Goal: Information Seeking & Learning: Find contact information

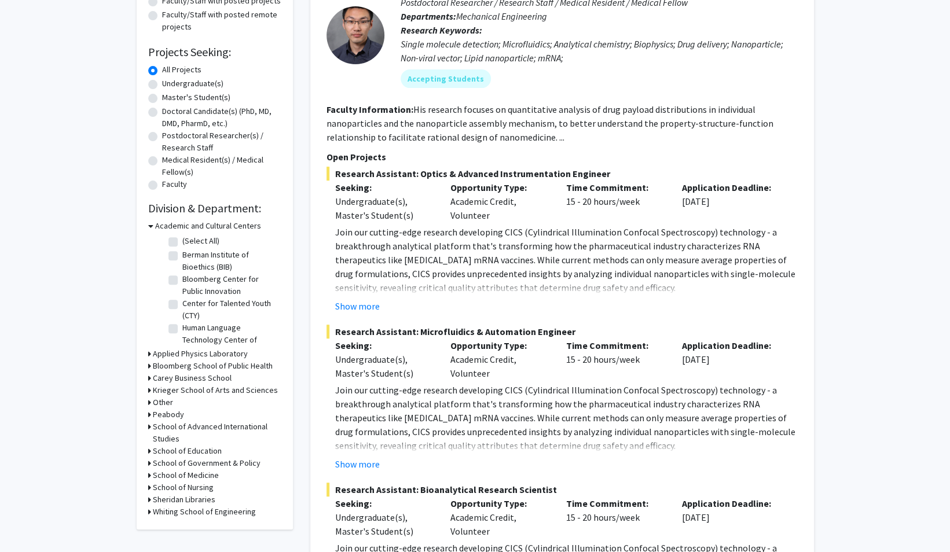
scroll to position [157, 0]
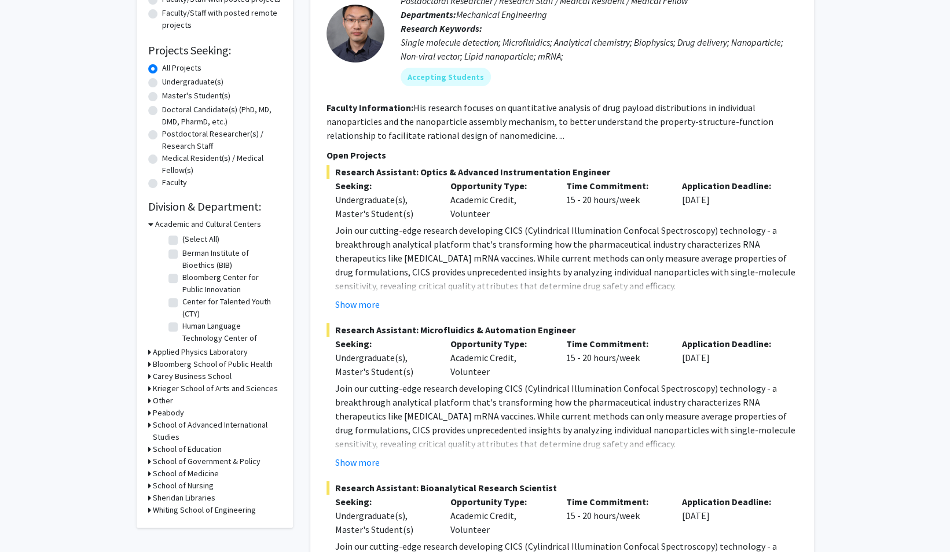
click at [185, 514] on h3 "Whiting School of Engineering" at bounding box center [204, 510] width 103 height 12
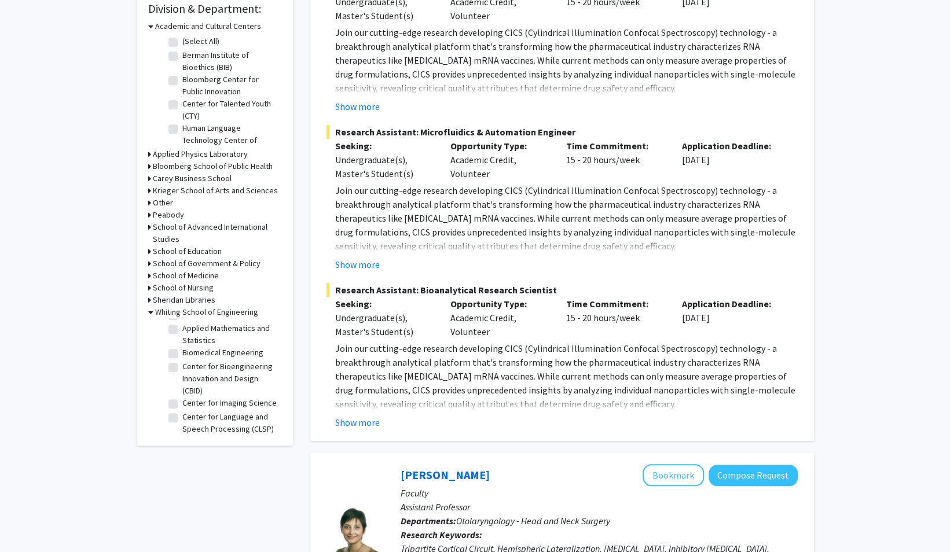
scroll to position [27, 0]
click at [182, 354] on label "Biomedical Engineering" at bounding box center [222, 352] width 81 height 12
click at [182, 354] on input "Biomedical Engineering" at bounding box center [186, 350] width 8 height 8
checkbox input "true"
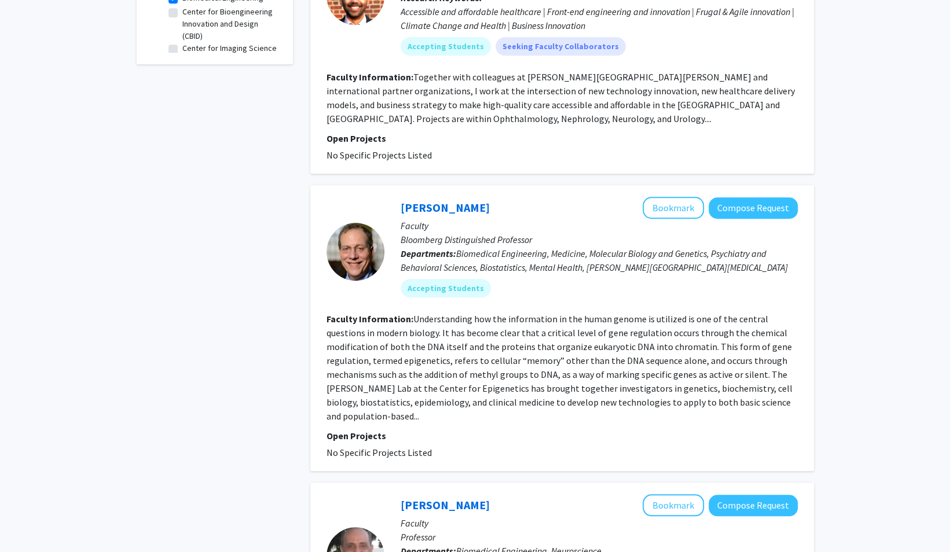
scroll to position [499, 0]
click at [426, 214] on div "[PERSON_NAME] Bookmark Compose Request" at bounding box center [598, 207] width 397 height 22
click at [426, 205] on link "[PERSON_NAME]" at bounding box center [444, 207] width 89 height 14
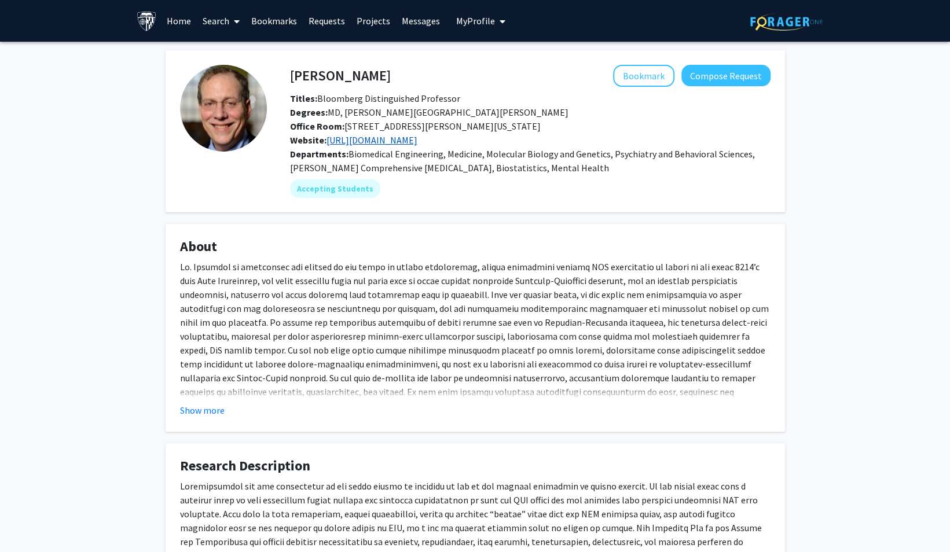
click at [391, 137] on link "[URL][DOMAIN_NAME]" at bounding box center [371, 140] width 91 height 12
